Goal: Information Seeking & Learning: Learn about a topic

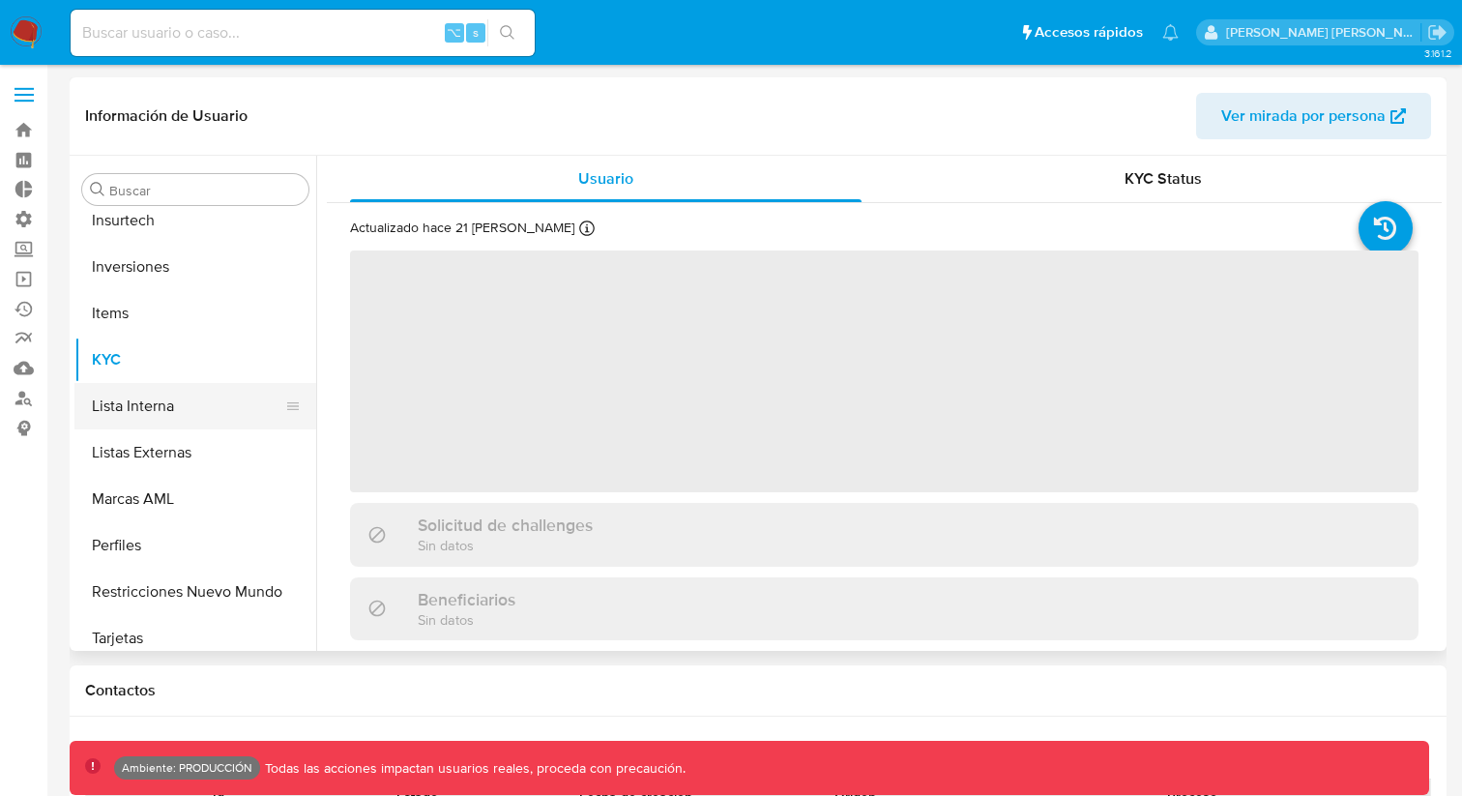
scroll to position [1003, 0]
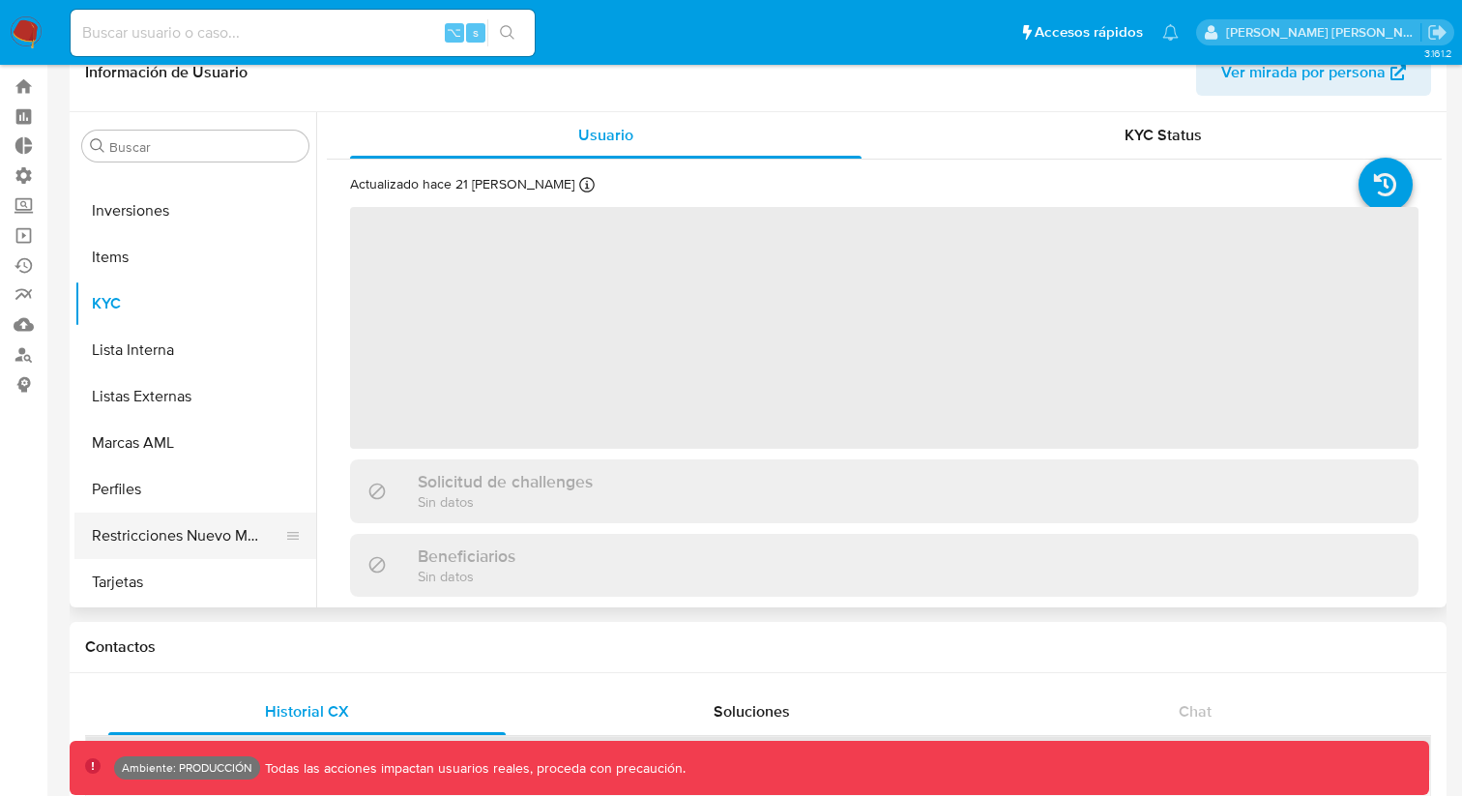
select select "10"
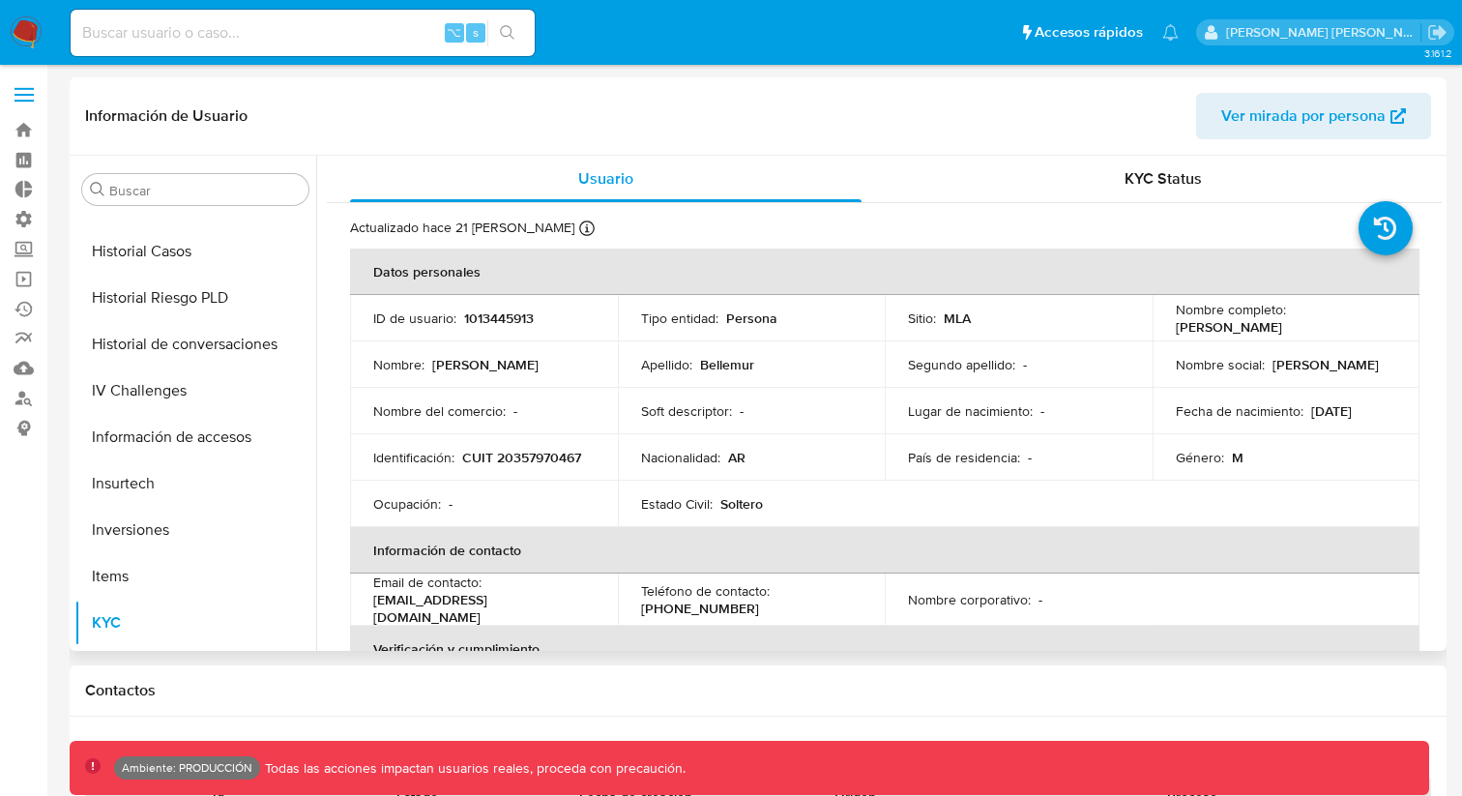
scroll to position [704, 0]
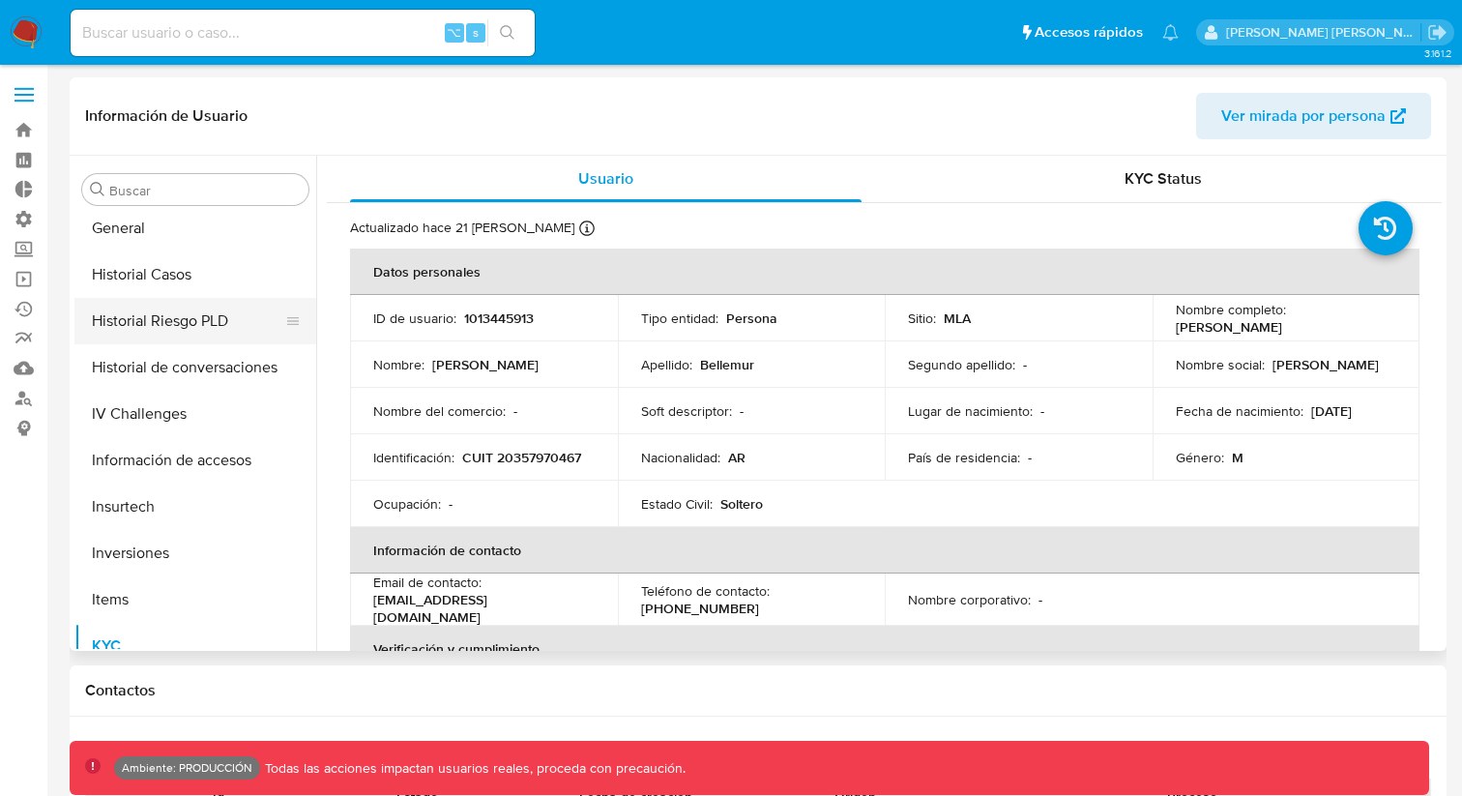
click at [178, 322] on button "Historial Riesgo PLD" at bounding box center [187, 321] width 226 height 46
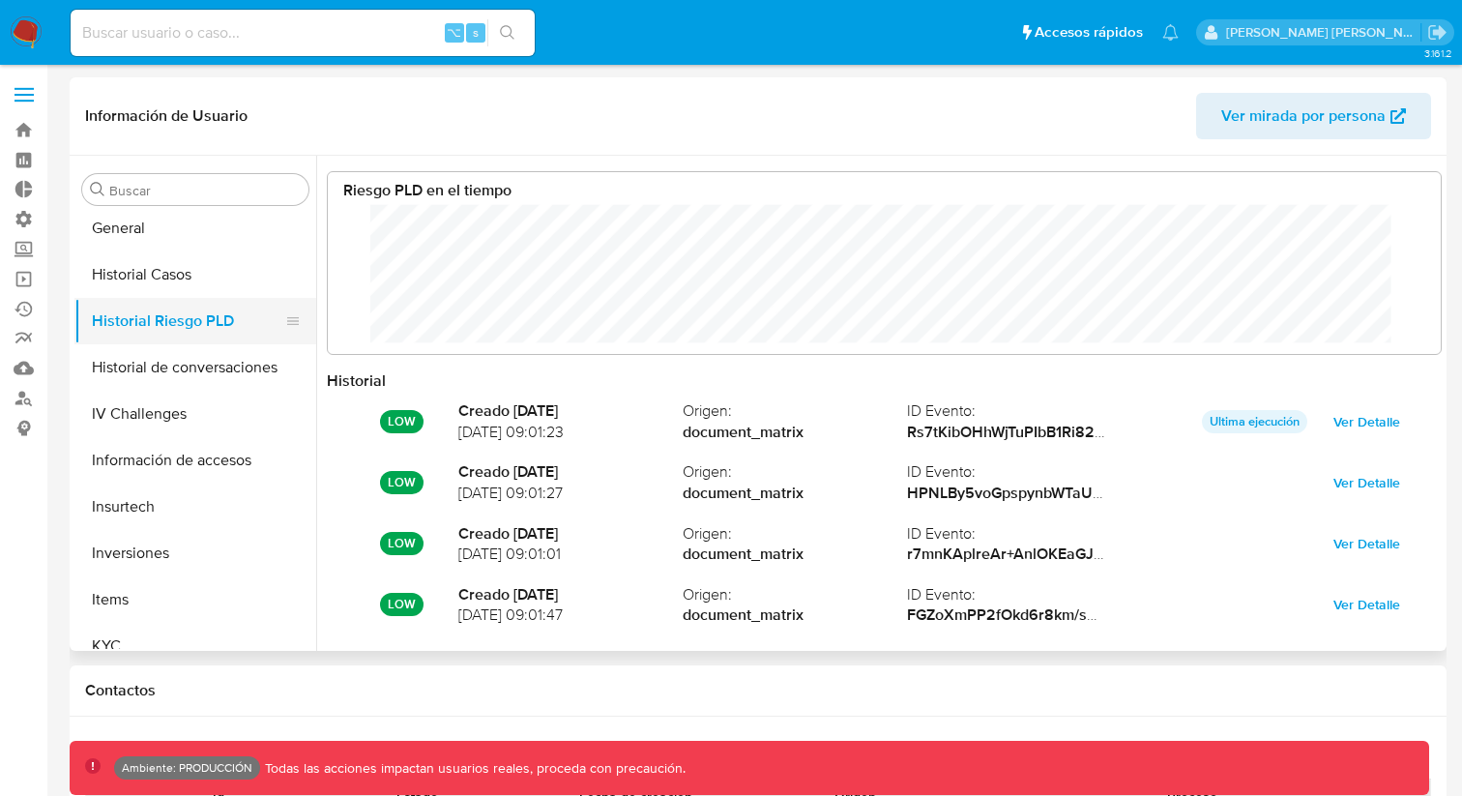
scroll to position [145, 1074]
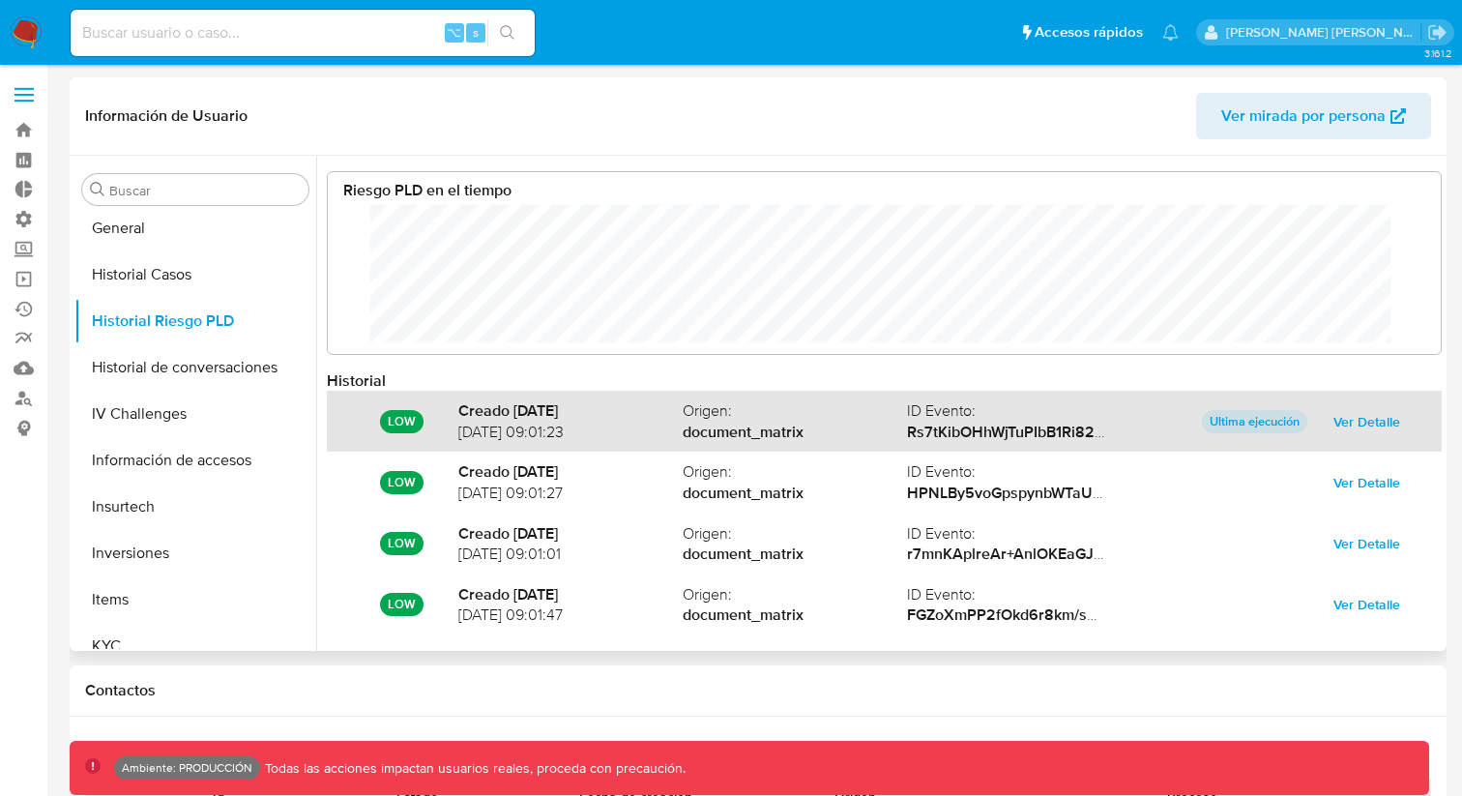
click at [1382, 426] on span "Ver Detalle" at bounding box center [1367, 421] width 67 height 27
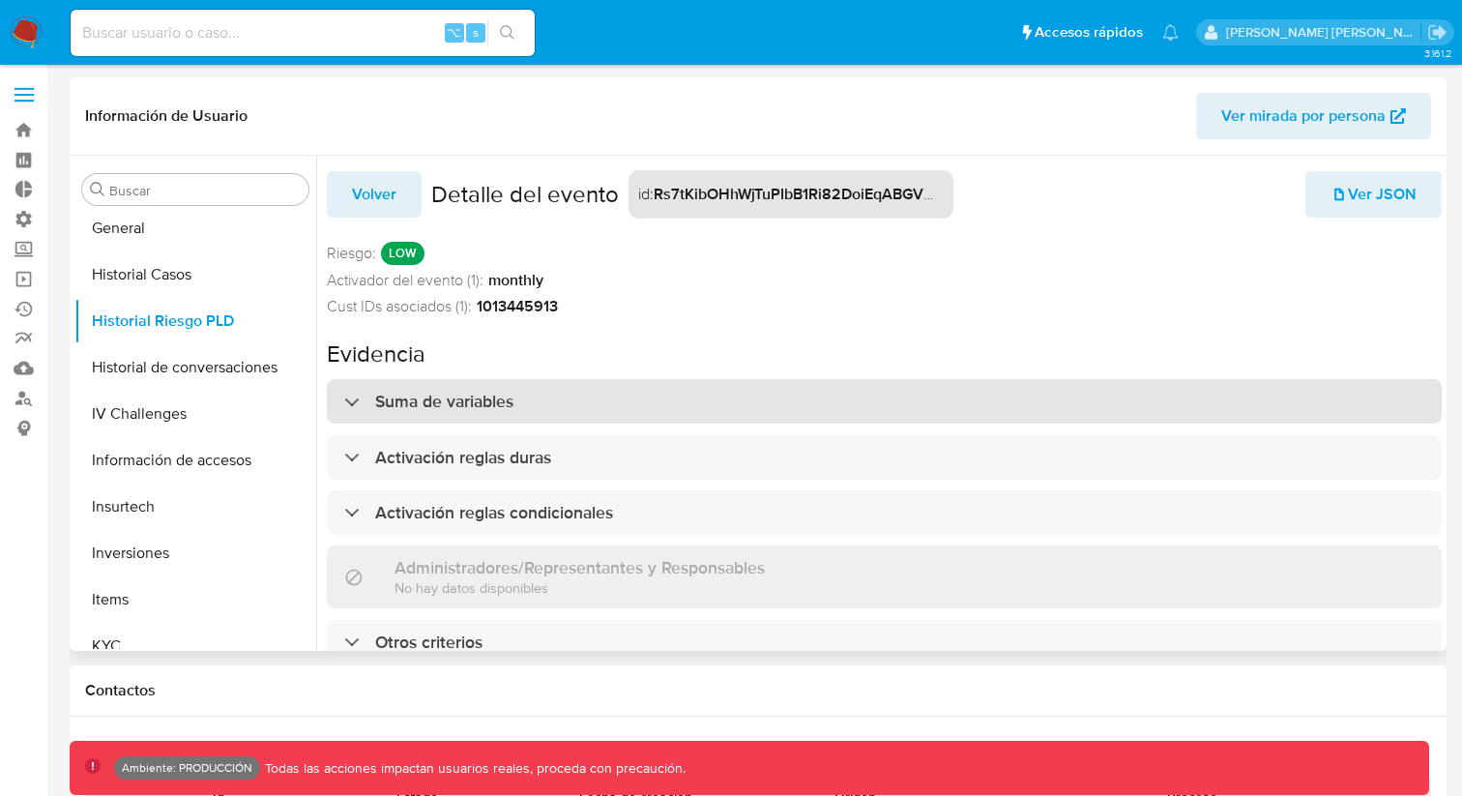
click at [352, 401] on div "Suma de variables" at bounding box center [428, 401] width 169 height 21
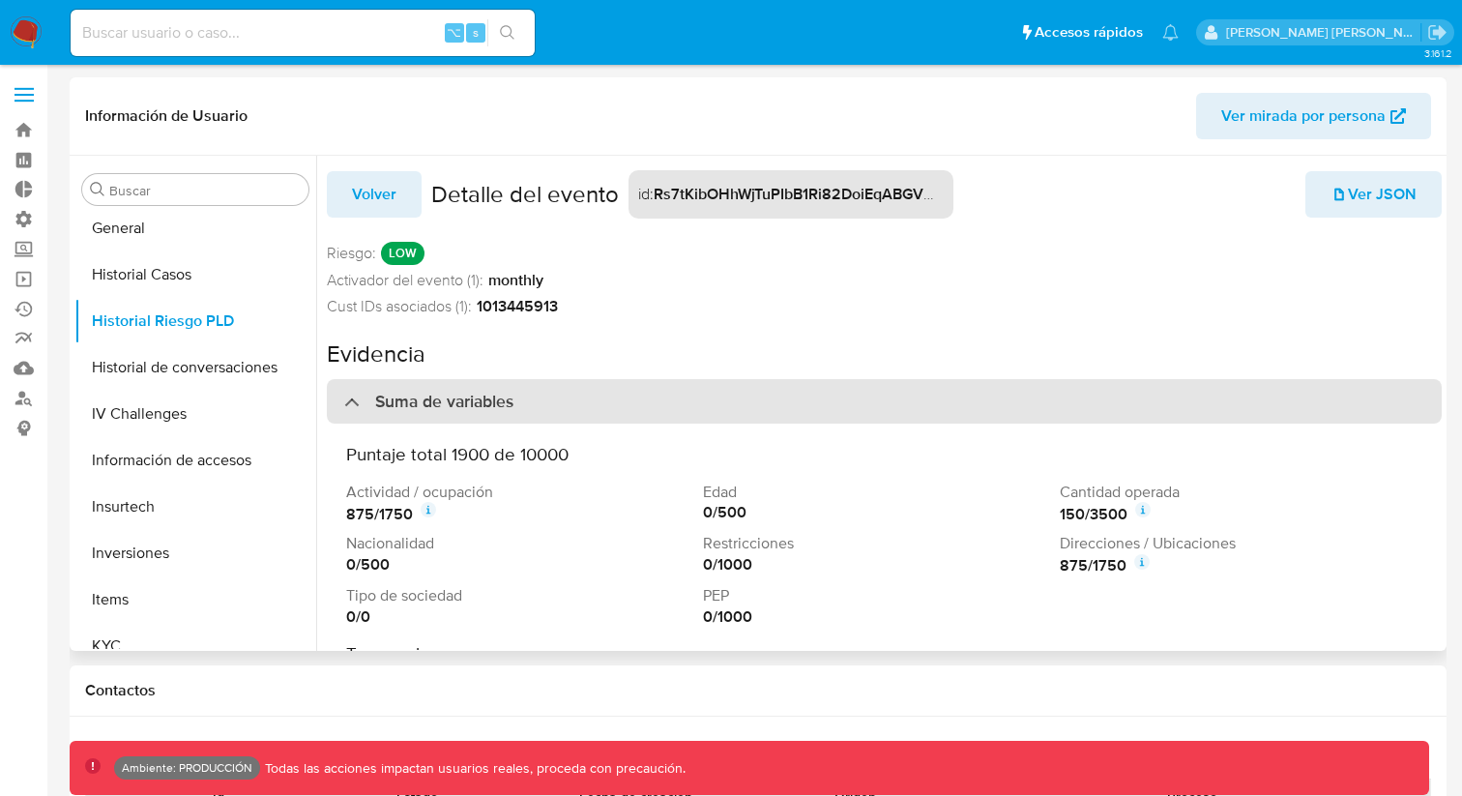
click at [355, 396] on div "Suma de variables" at bounding box center [428, 401] width 169 height 21
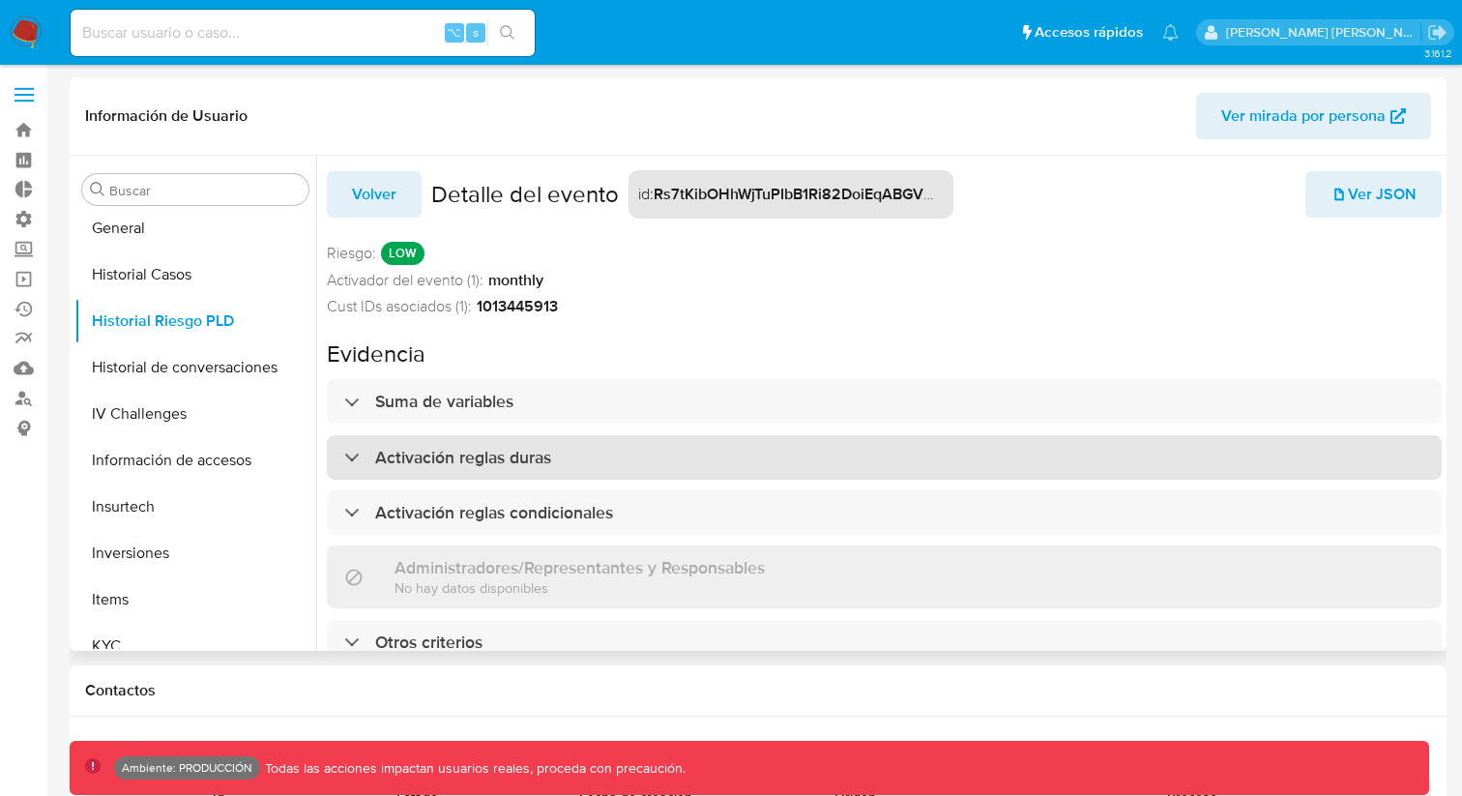
click at [353, 463] on div "Activación reglas duras" at bounding box center [447, 457] width 207 height 21
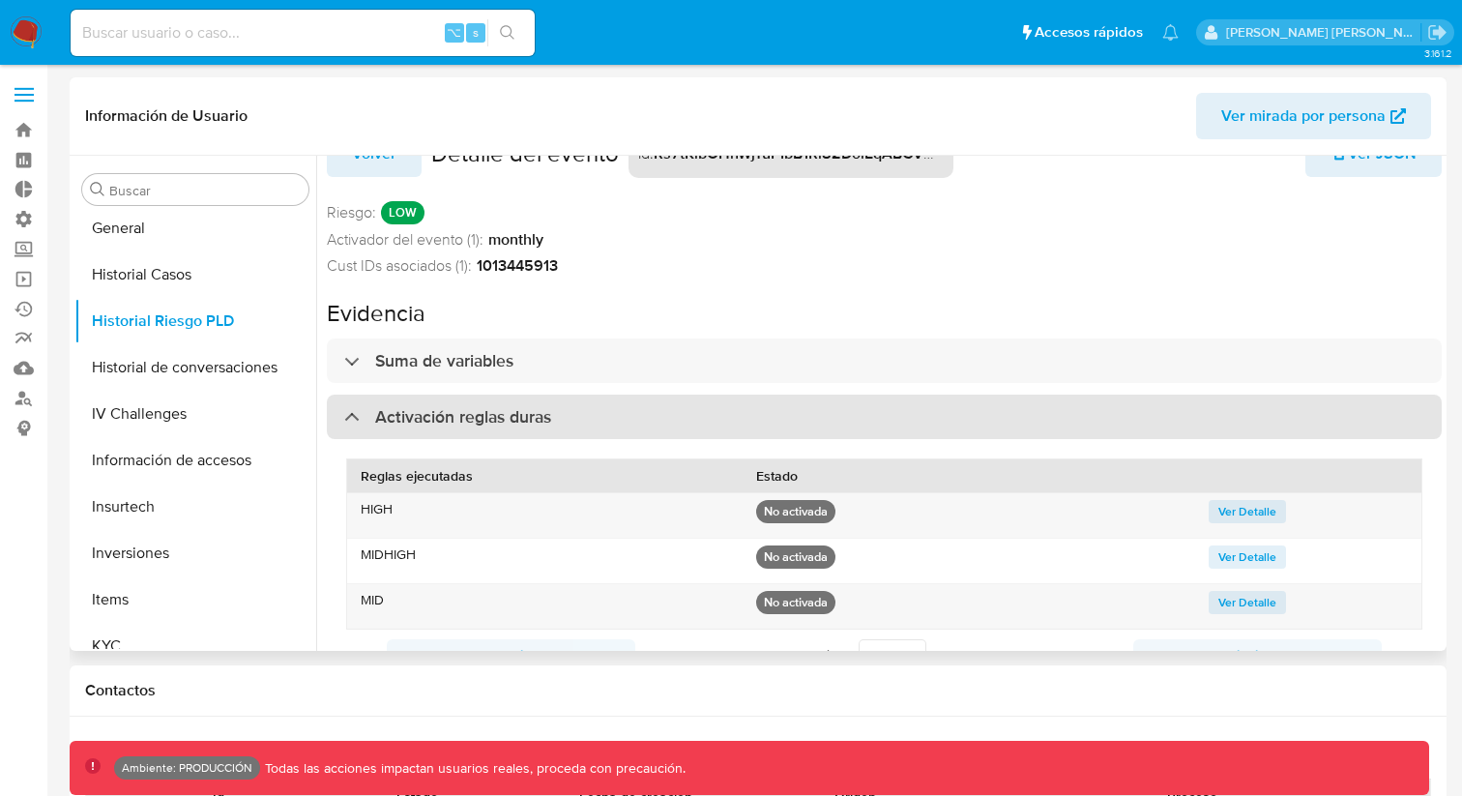
scroll to position [70, 0]
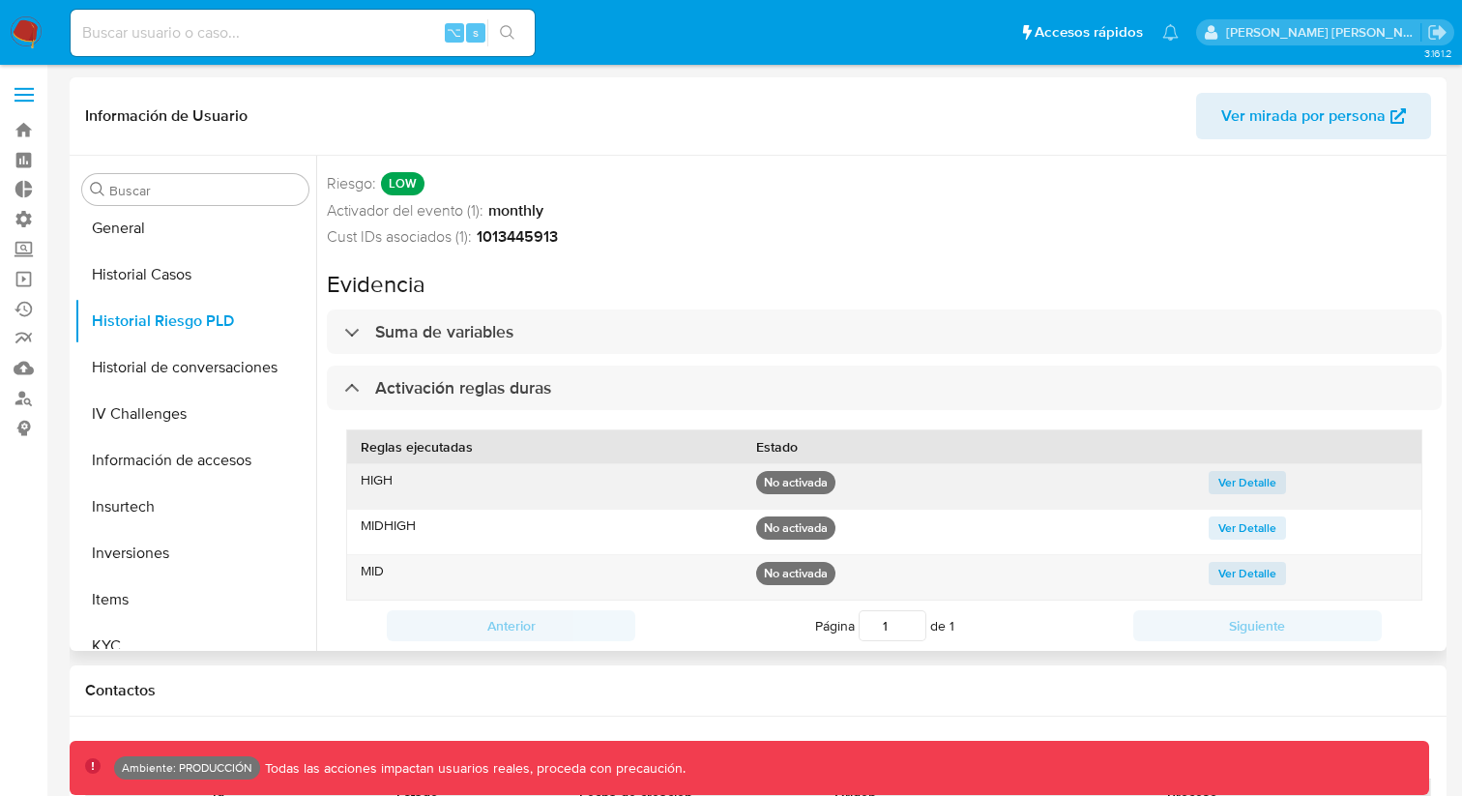
click at [1223, 484] on span "Ver Detalle" at bounding box center [1247, 482] width 58 height 19
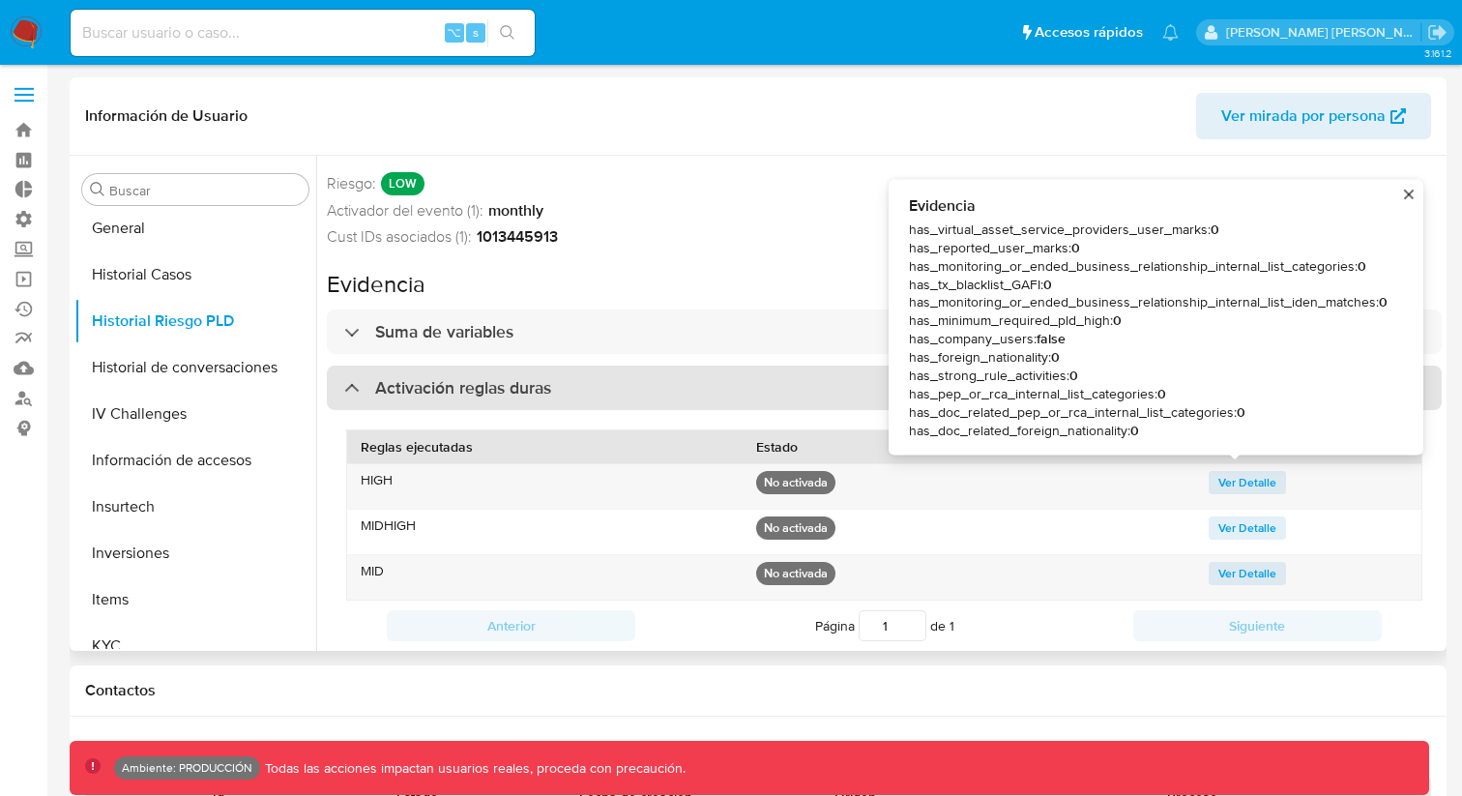
click at [342, 392] on div "Activación reglas duras" at bounding box center [884, 388] width 1115 height 44
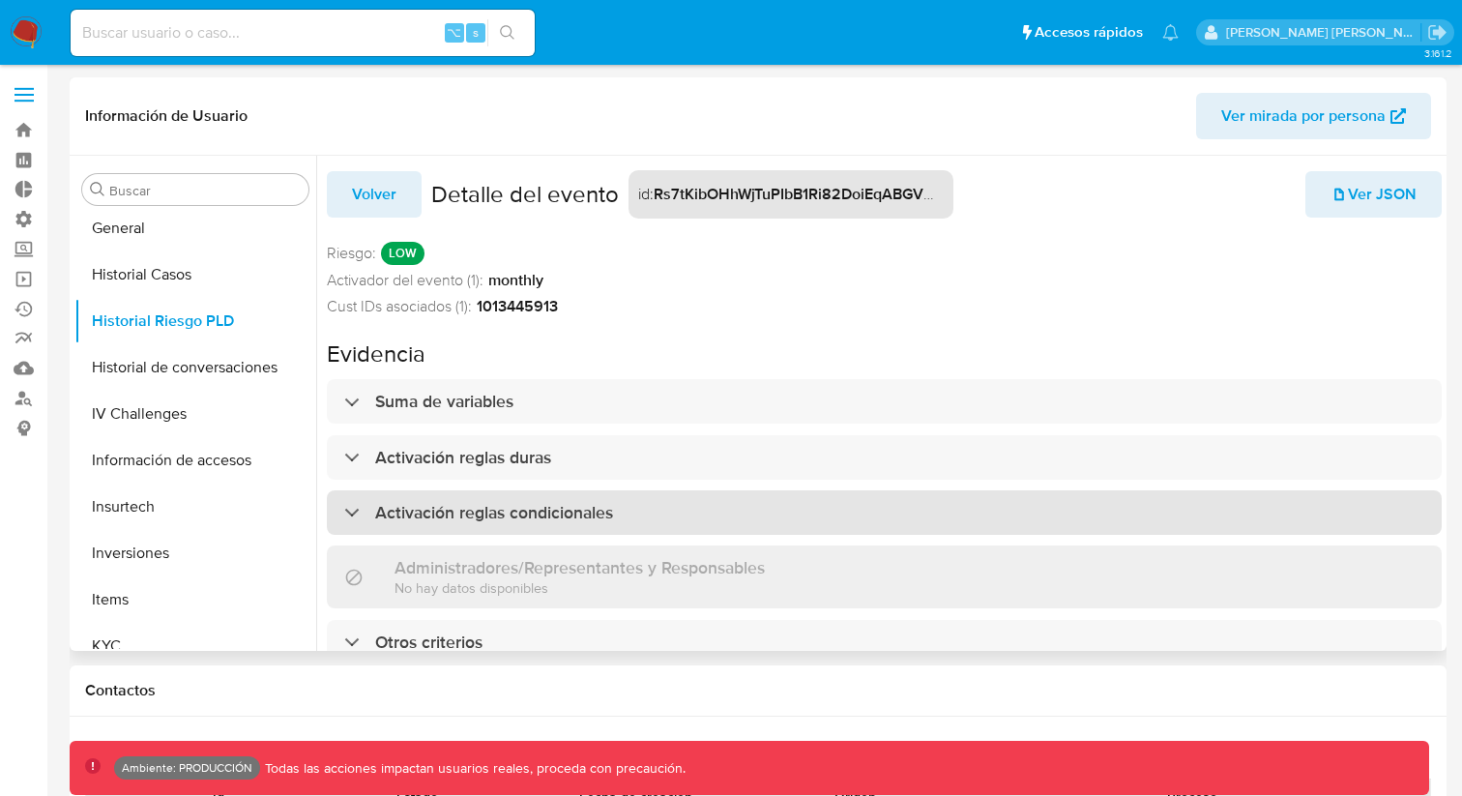
click at [344, 512] on div at bounding box center [344, 512] width 0 height 0
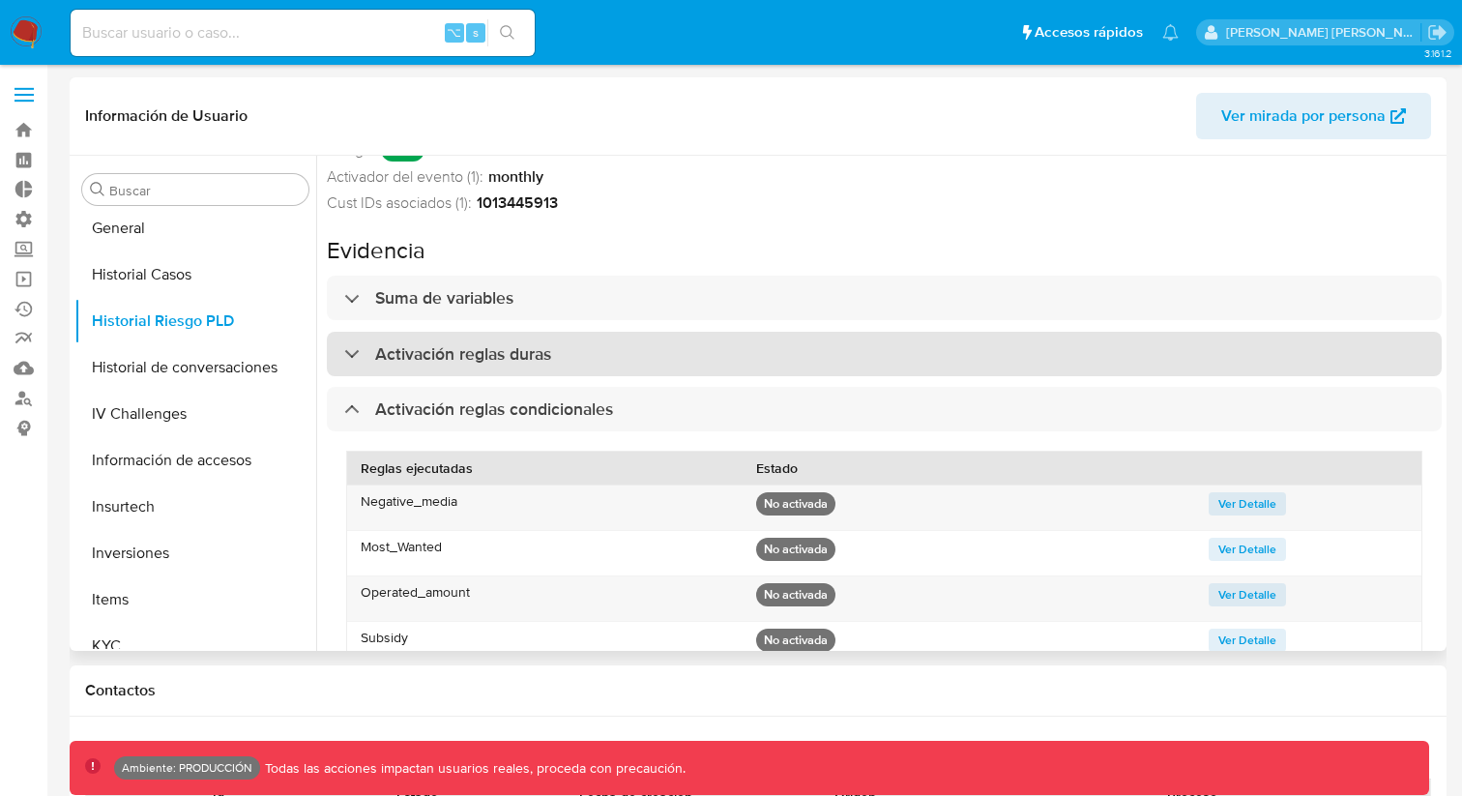
scroll to position [176, 0]
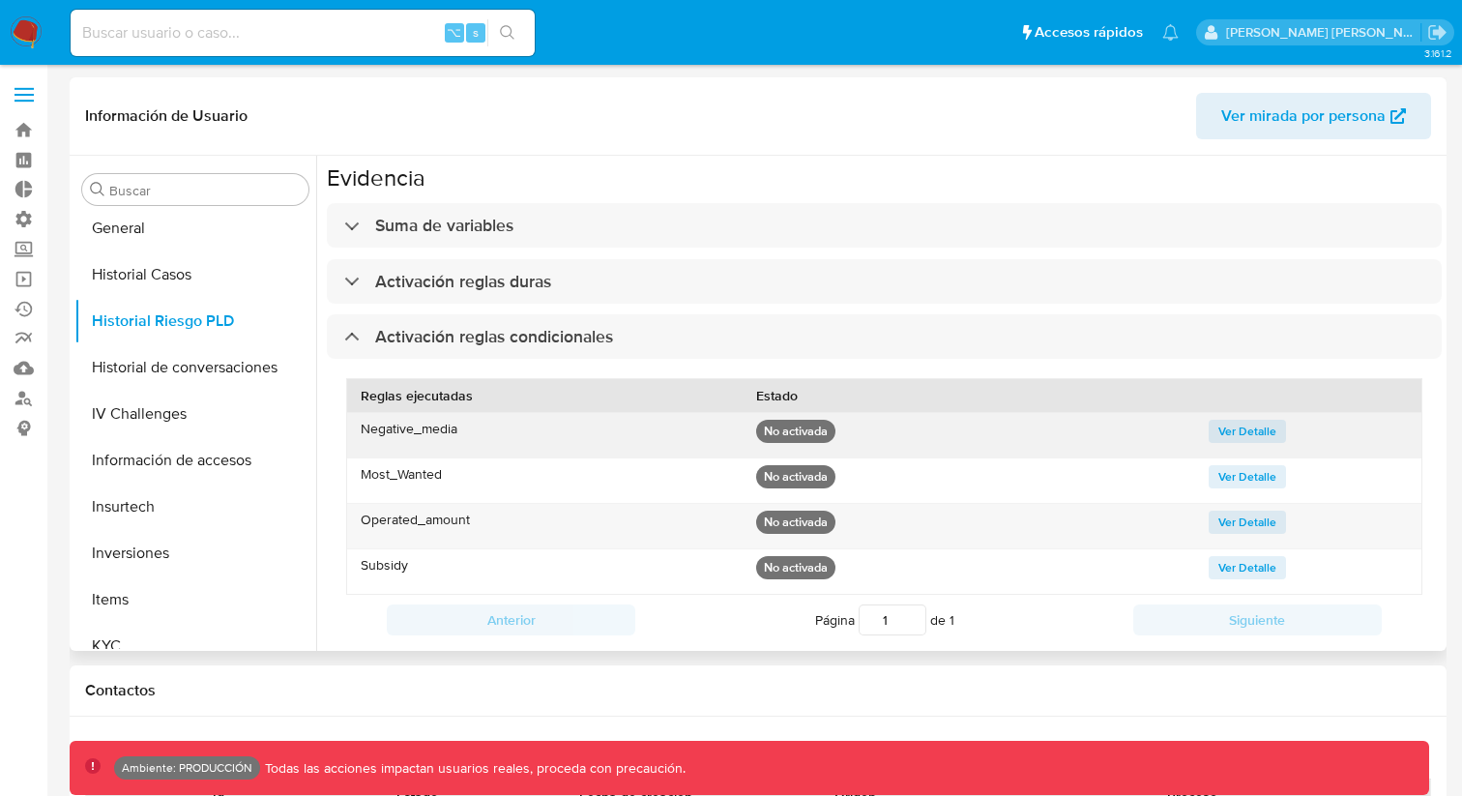
click at [1229, 422] on span "Ver Detalle" at bounding box center [1247, 431] width 58 height 19
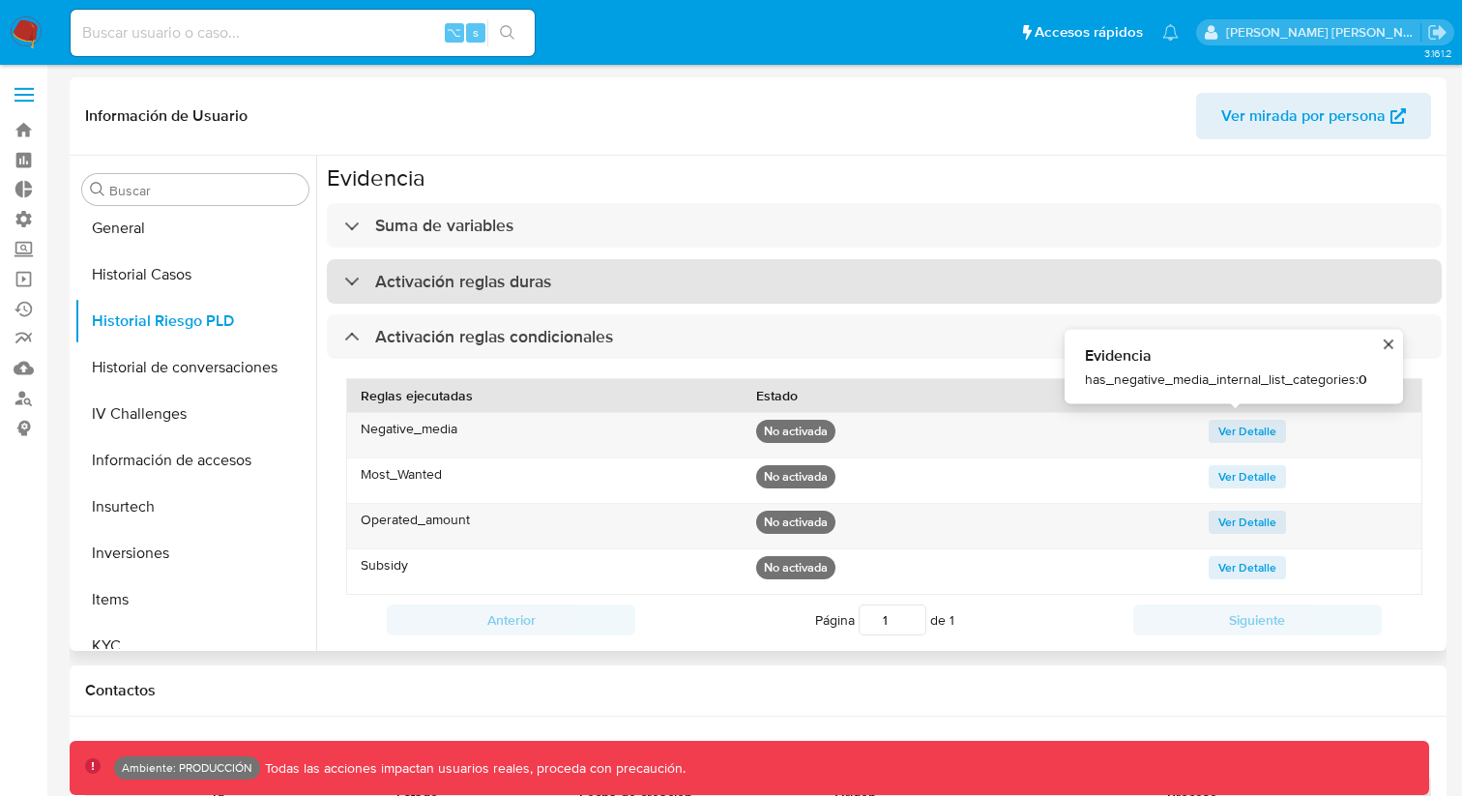
click at [964, 262] on div "Activación reglas duras" at bounding box center [884, 281] width 1115 height 44
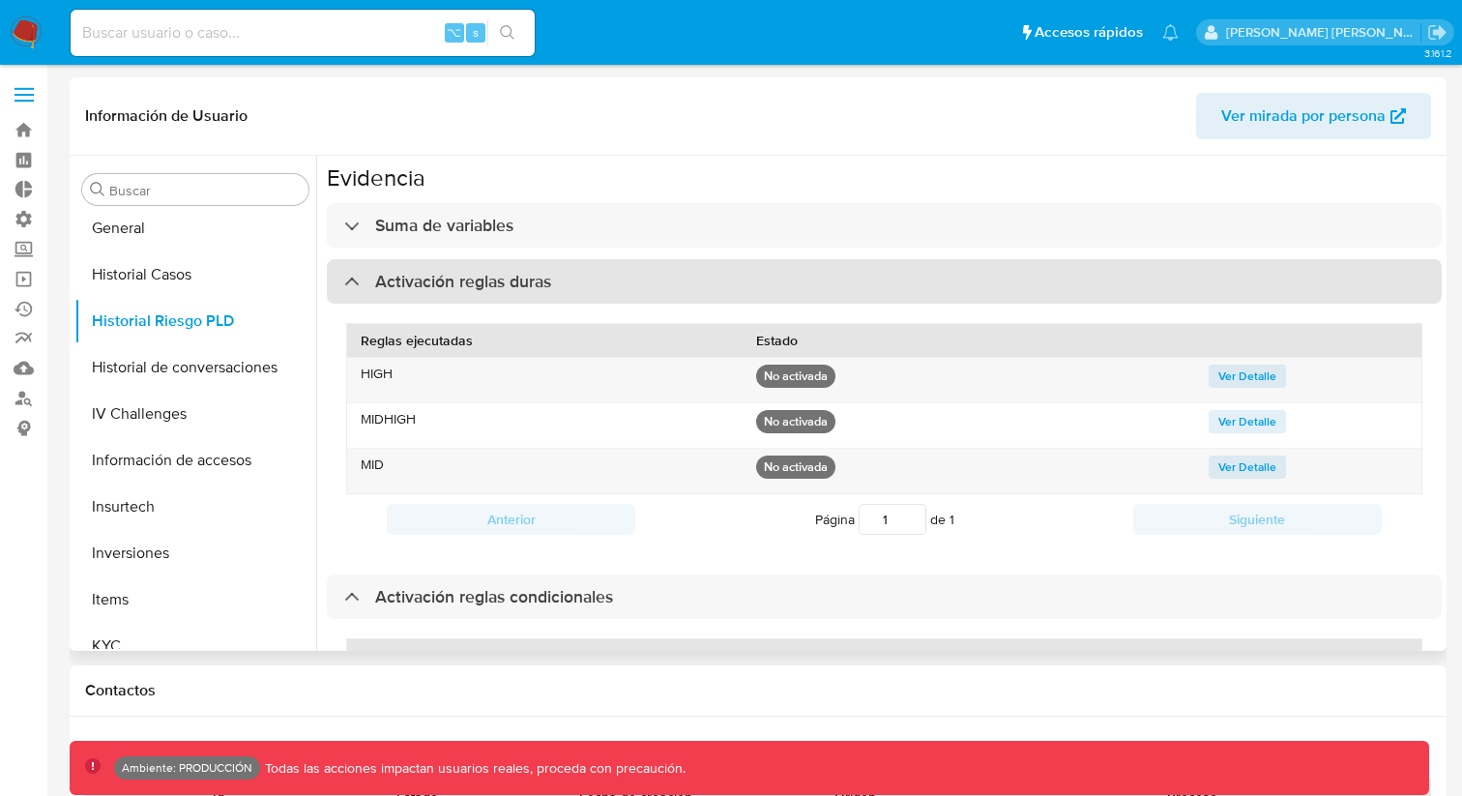
click at [341, 287] on div "Activación reglas duras" at bounding box center [884, 281] width 1115 height 44
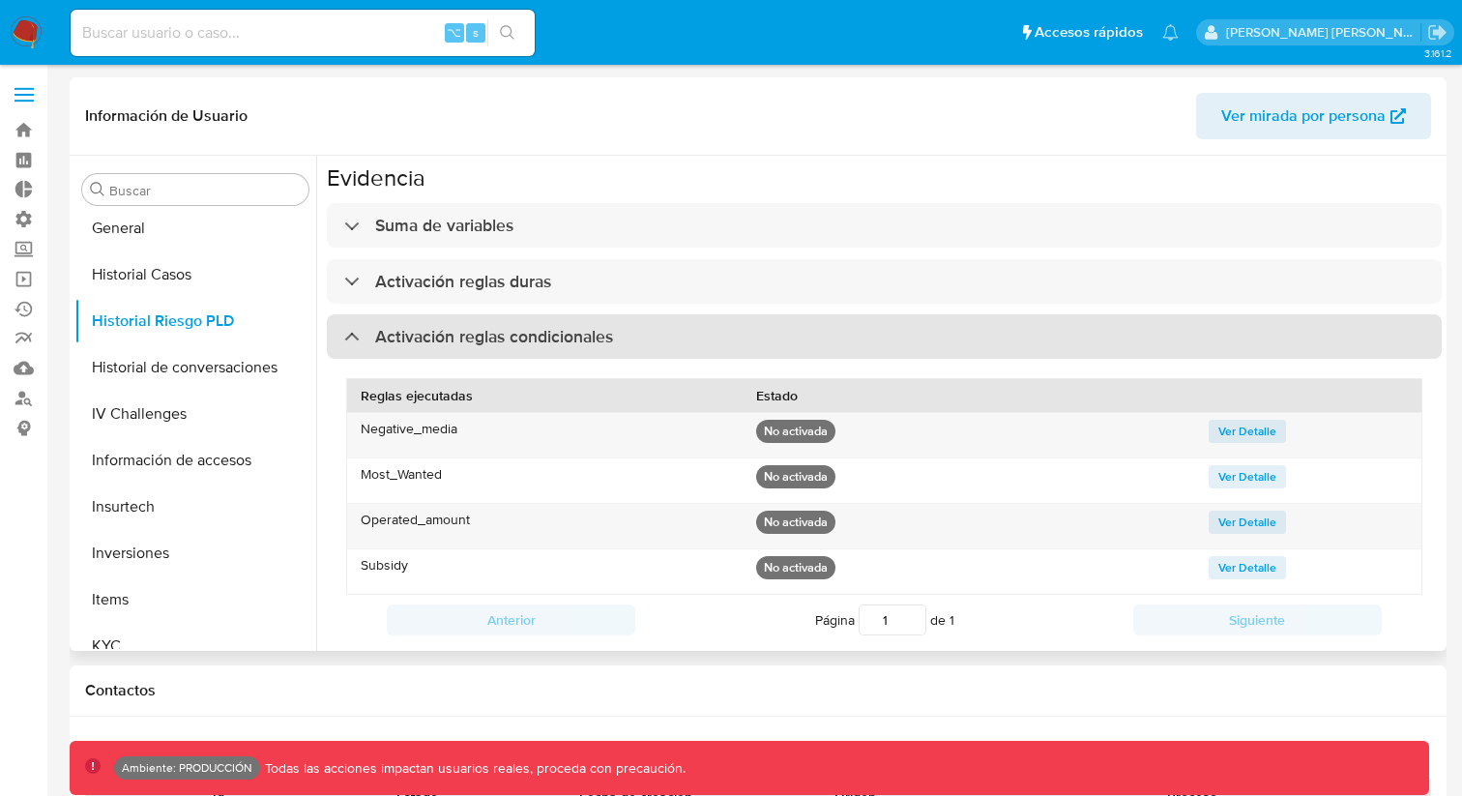
click at [351, 339] on div "Activación reglas condicionales" at bounding box center [478, 336] width 269 height 21
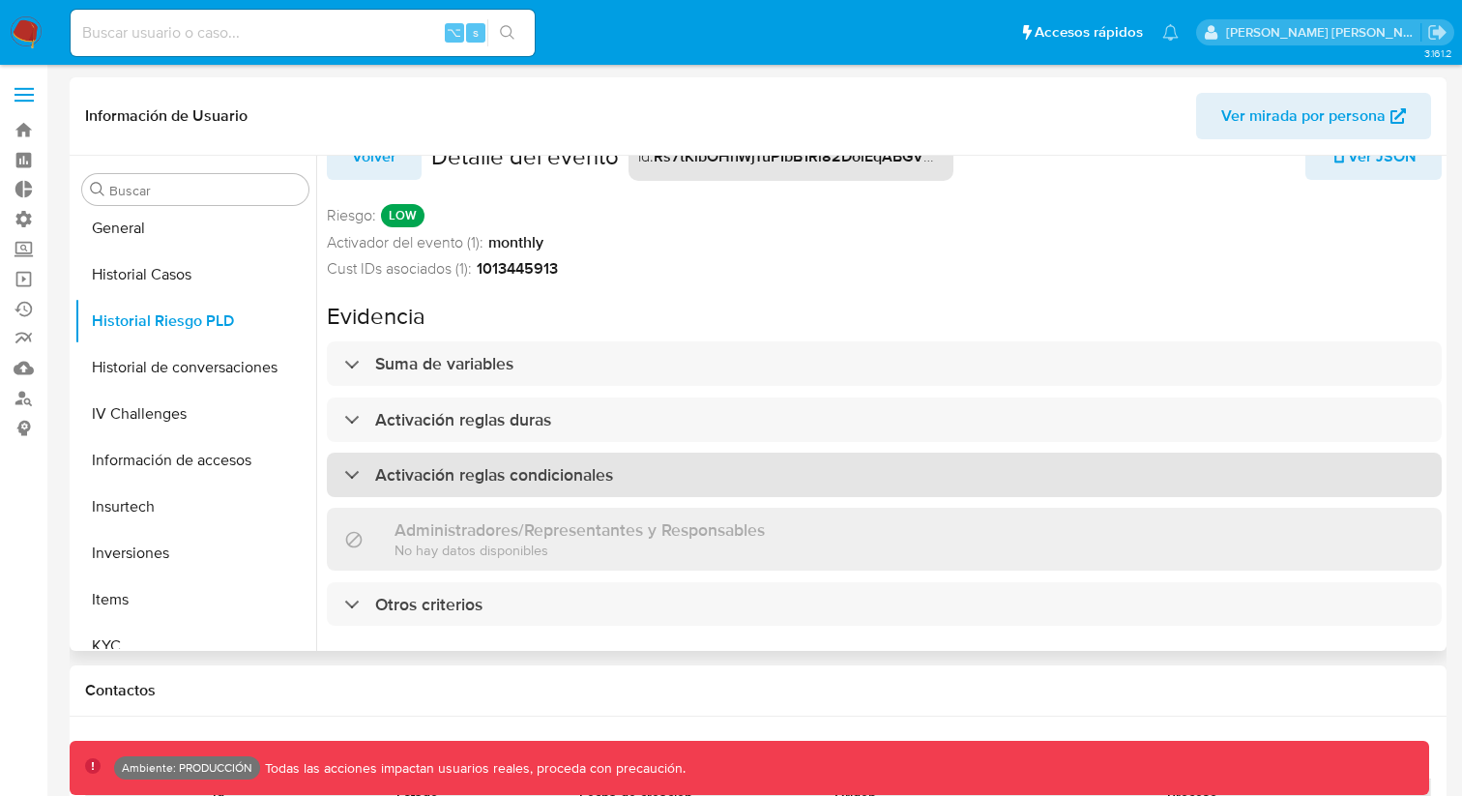
scroll to position [56, 0]
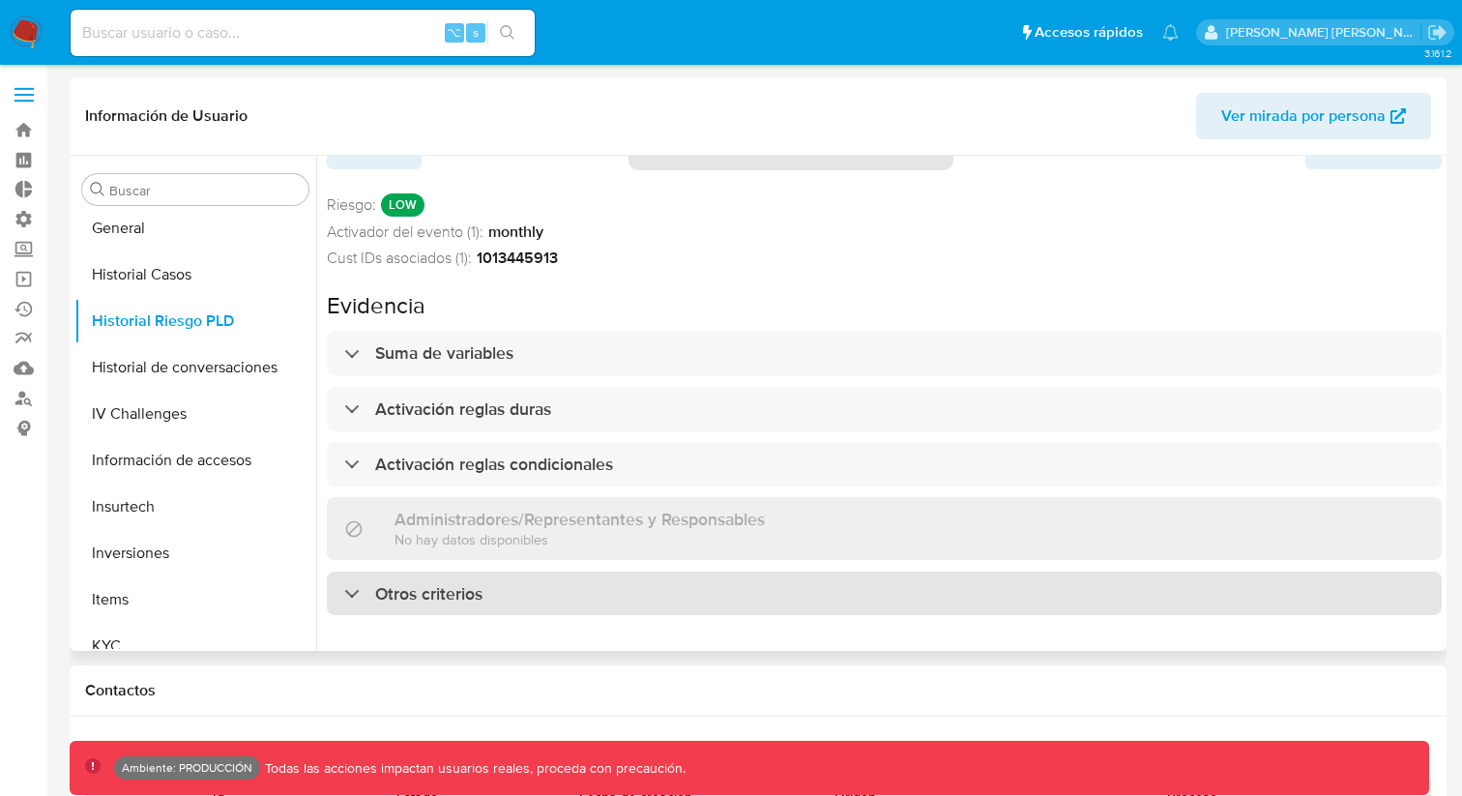
click at [358, 583] on div "Otros criterios" at bounding box center [413, 593] width 138 height 21
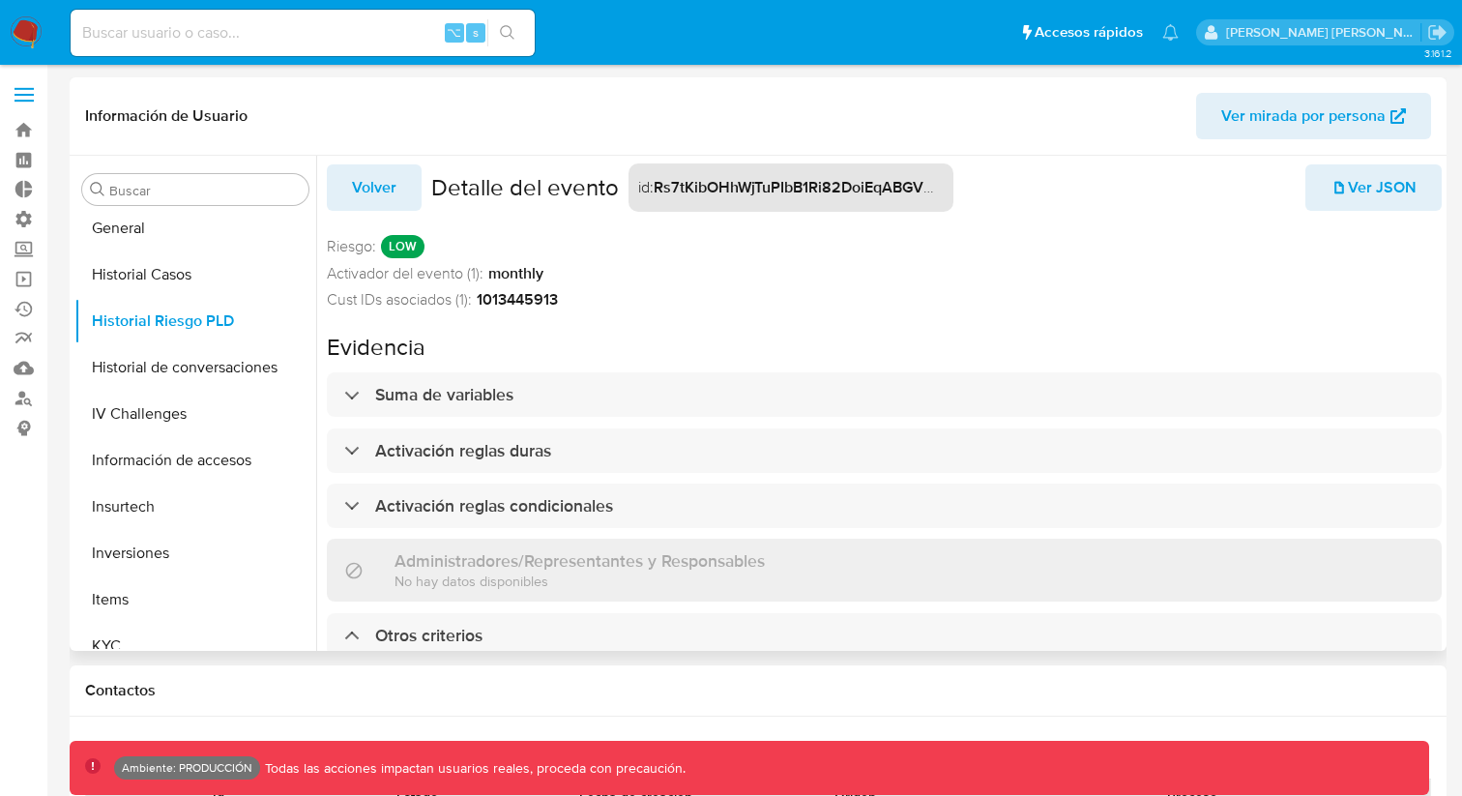
scroll to position [0, 0]
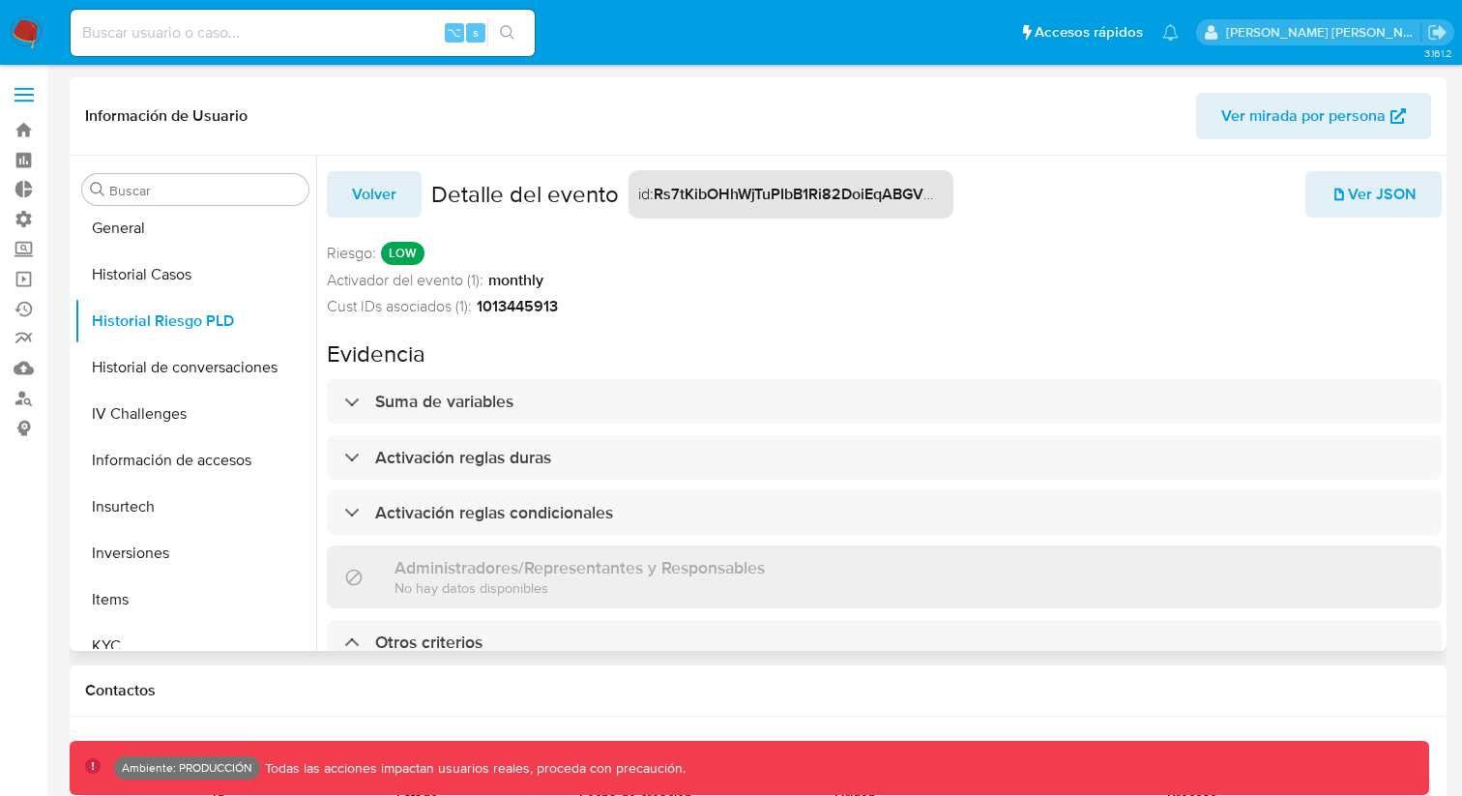
click at [1391, 180] on span "Ver JSON" at bounding box center [1374, 194] width 86 height 43
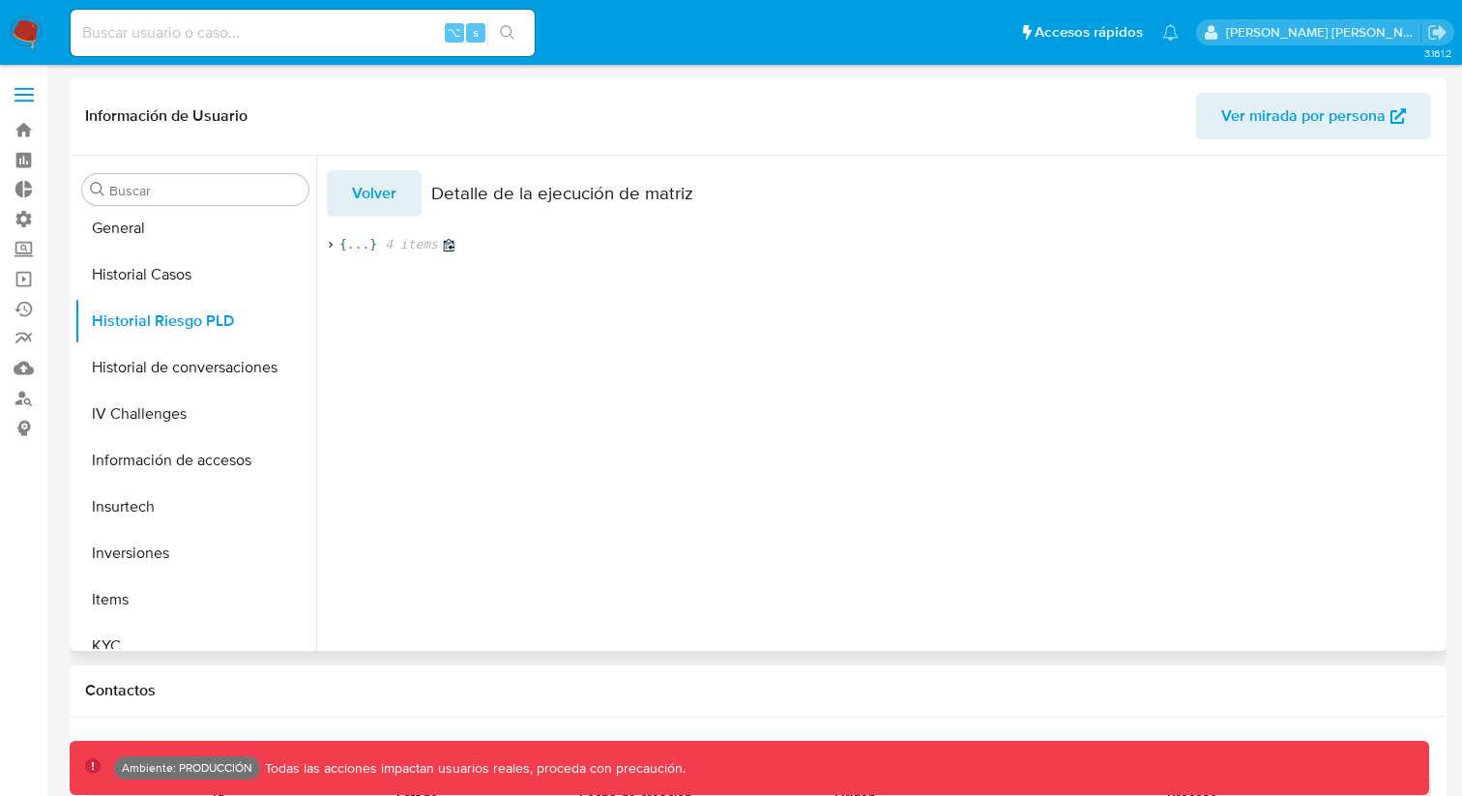
click at [329, 242] on icon at bounding box center [330, 245] width 13 height 13
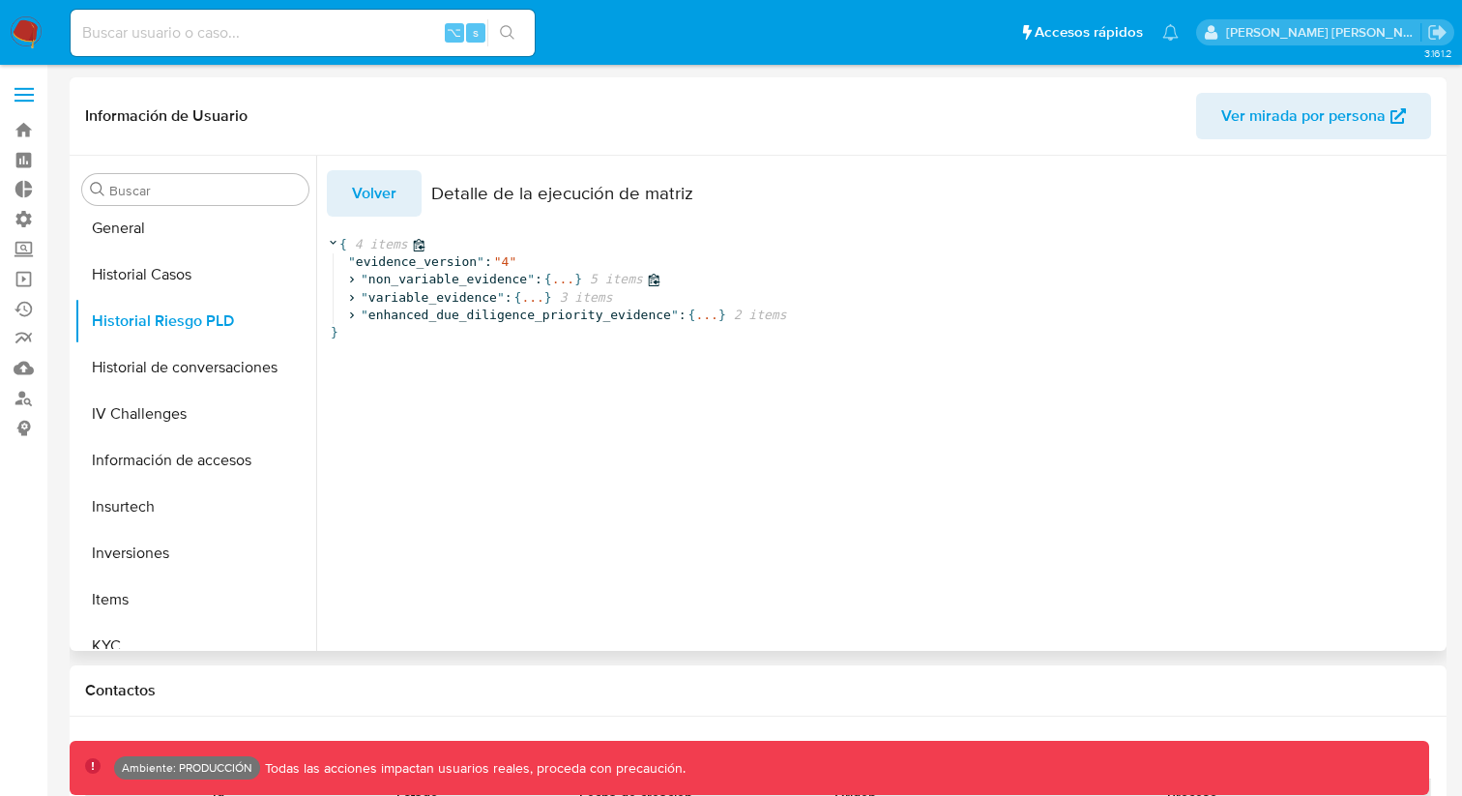
click at [350, 280] on icon at bounding box center [351, 280] width 13 height 13
